Goal: Find specific page/section: Find specific page/section

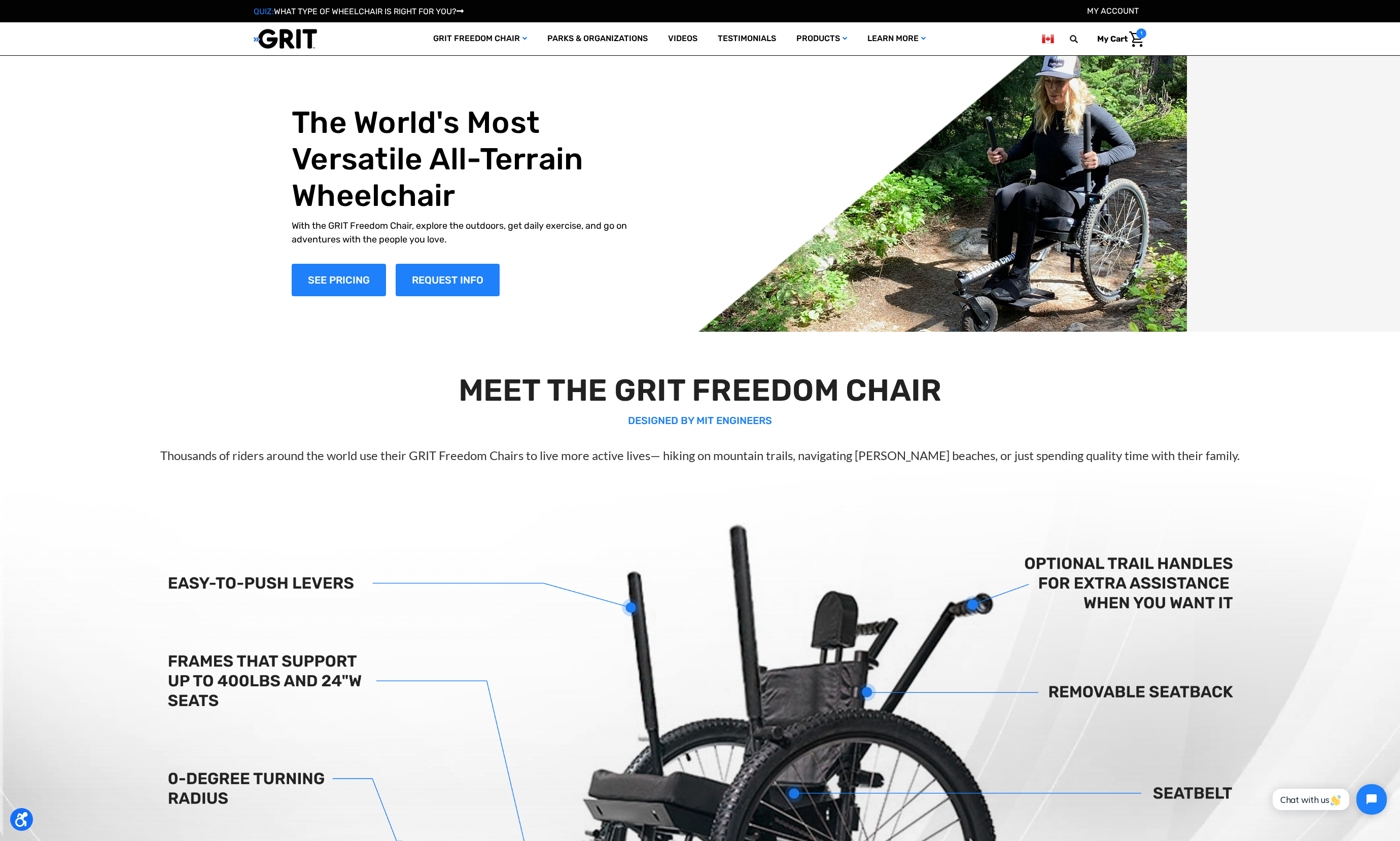
click at [1048, 38] on img at bounding box center [1048, 38] width 12 height 12
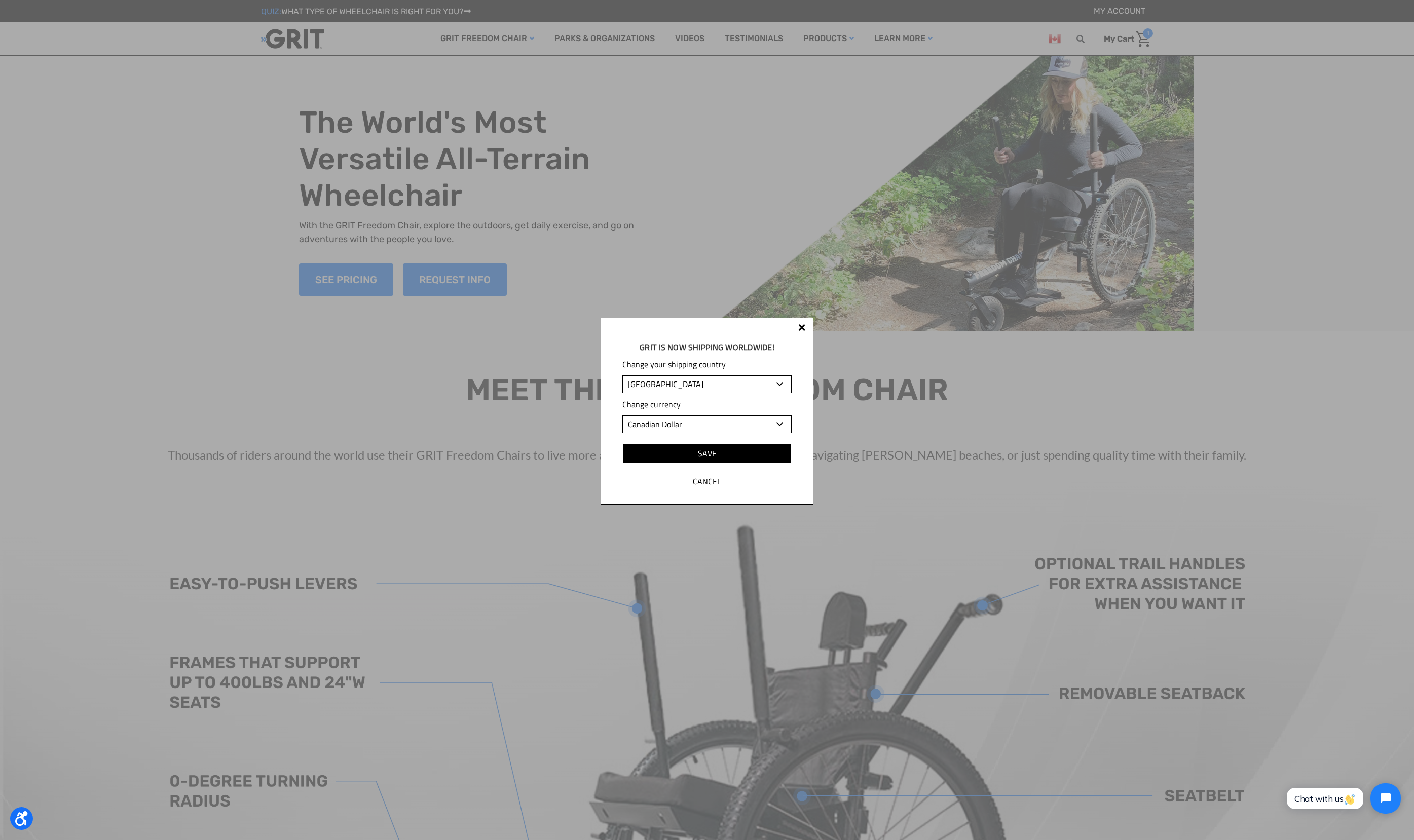
click at [740, 383] on select "Albania Algeria Andorra Angola Anguilla Antigua and Barbuda Argentina Armenia A…" at bounding box center [707, 384] width 169 height 18
select select "US"
click at [742, 447] on input "Save" at bounding box center [707, 453] width 169 height 20
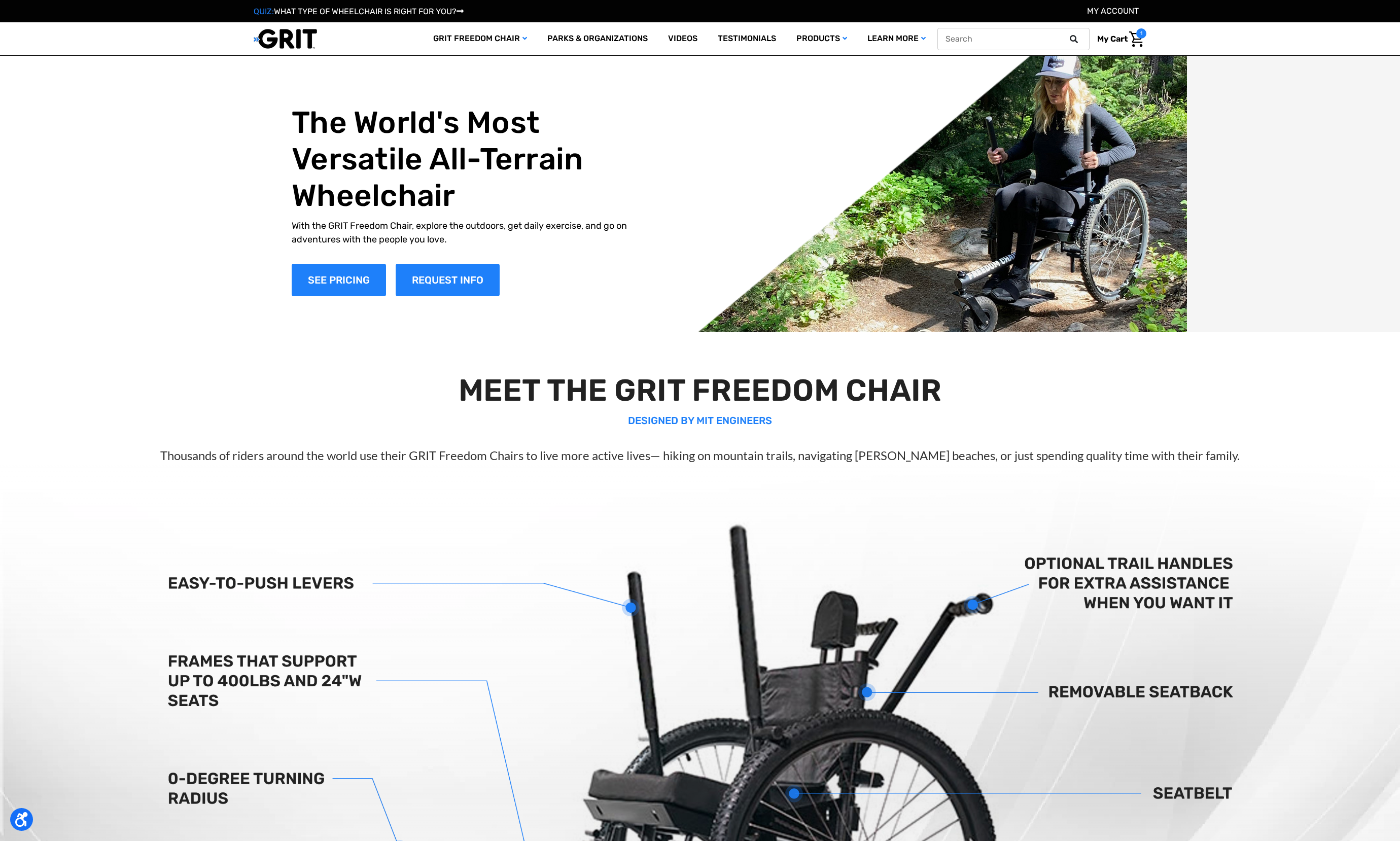
click at [1020, 39] on input "text" at bounding box center [1013, 38] width 152 height 22
type input "CAF"
click at [1066, 35] on button at bounding box center [1076, 39] width 20 height 9
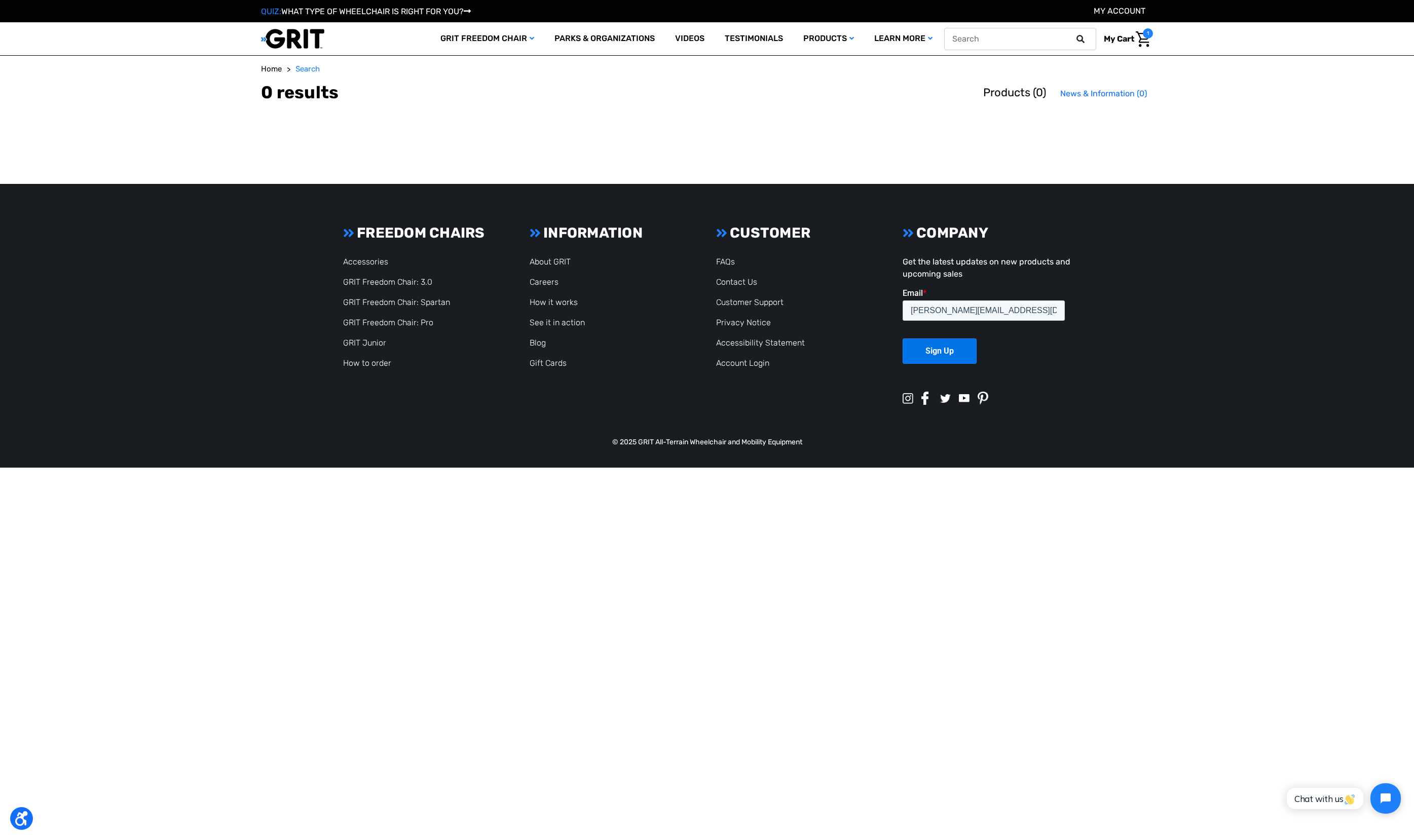
click at [1028, 41] on input "text" at bounding box center [1020, 38] width 152 height 22
type input "KBF"
click at [1073, 35] on button at bounding box center [1083, 39] width 20 height 9
